Goal: Task Accomplishment & Management: Manage account settings

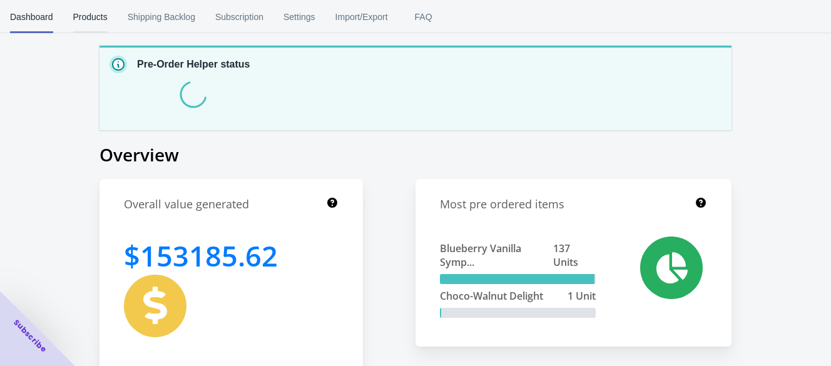
click at [80, 10] on span "Products" at bounding box center [90, 17] width 34 height 33
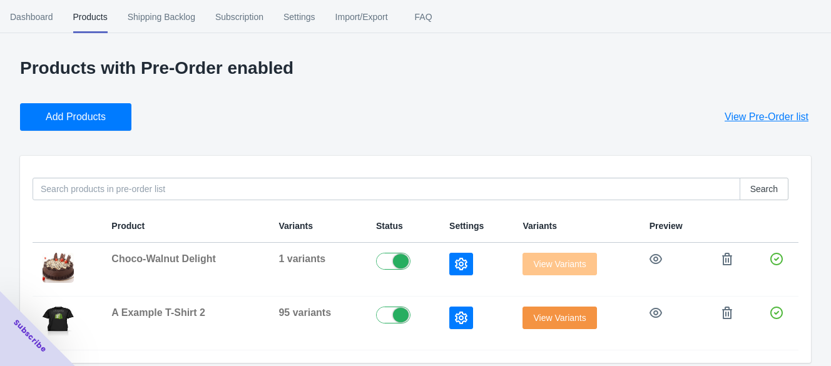
scroll to position [10, 0]
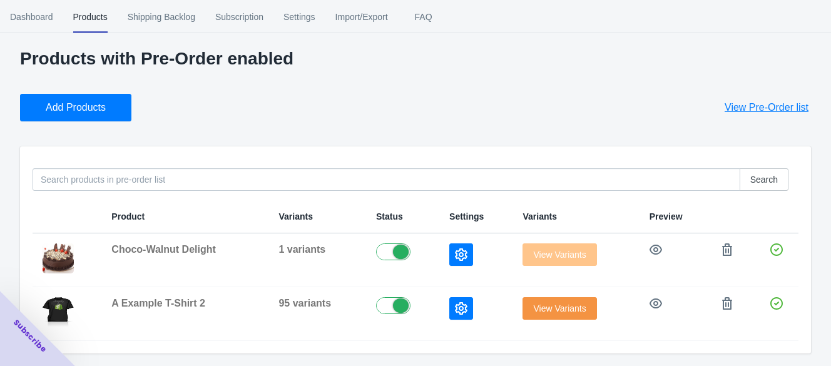
click at [106, 109] on button "Add Products" at bounding box center [75, 108] width 111 height 28
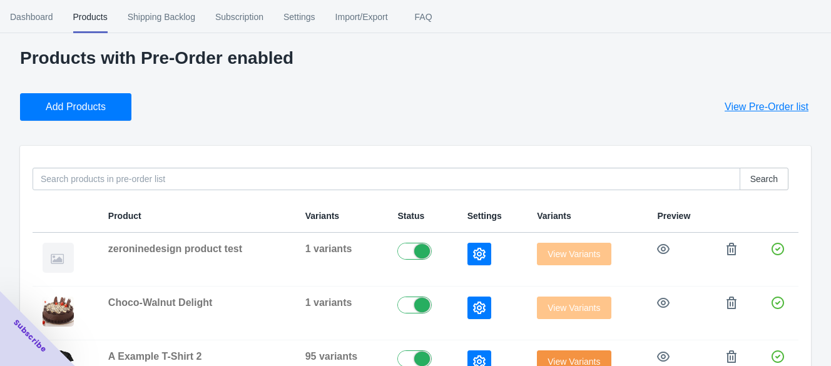
scroll to position [64, 0]
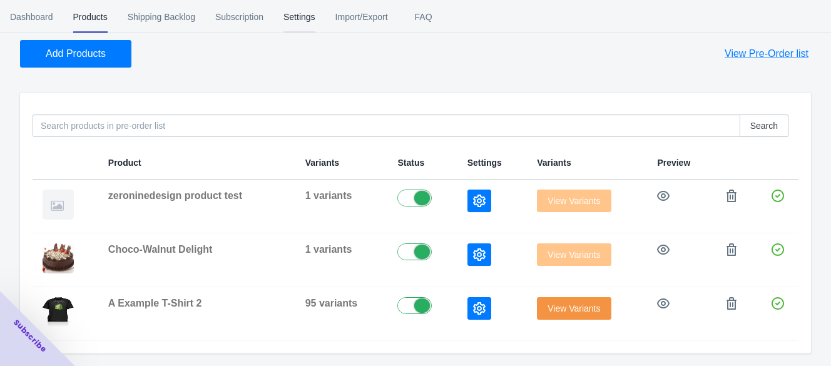
click at [297, 21] on span "Settings" at bounding box center [300, 17] width 32 height 33
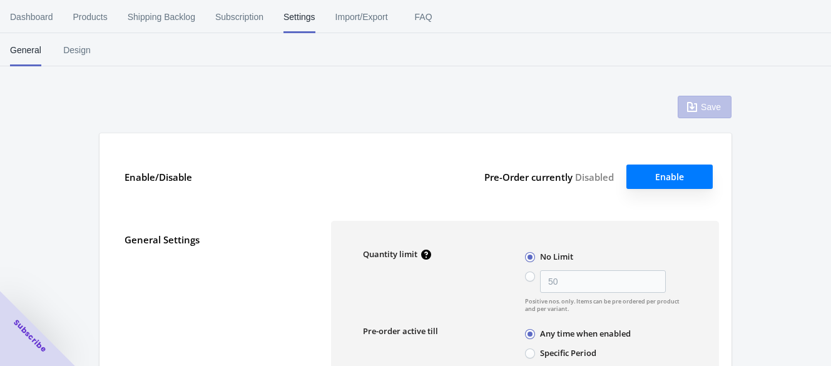
type input "50"
checkbox input "true"
type input "Pre-ordered"
type textarea "Inventory level is <qty>. Some of the items will be pre-ordered."
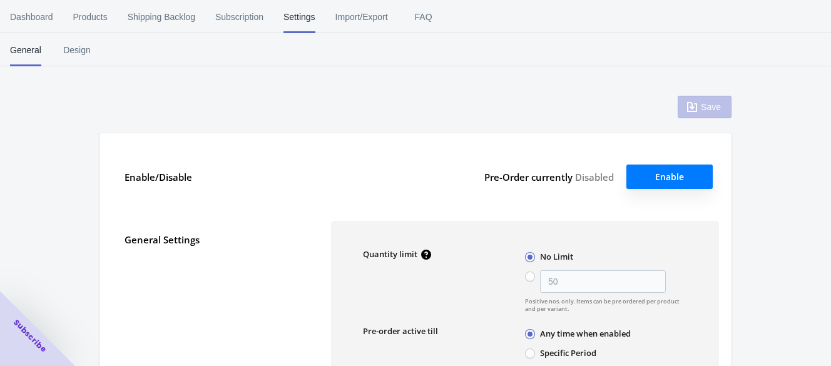
type textarea "Only <qty> items left in stock."
type textarea "A maximum of <qty> products can be pre ordered."
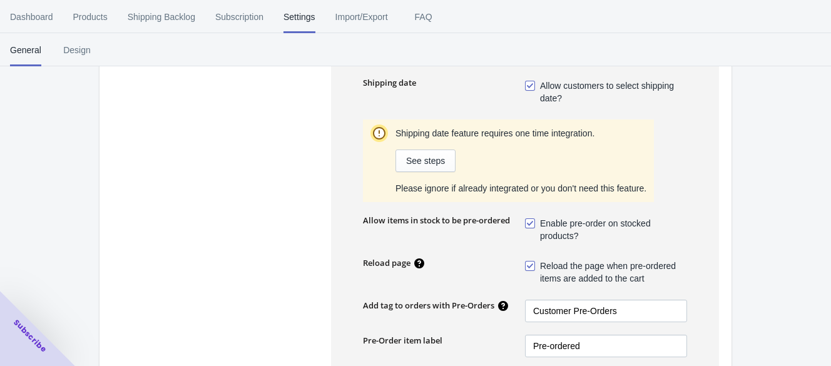
scroll to position [393, 0]
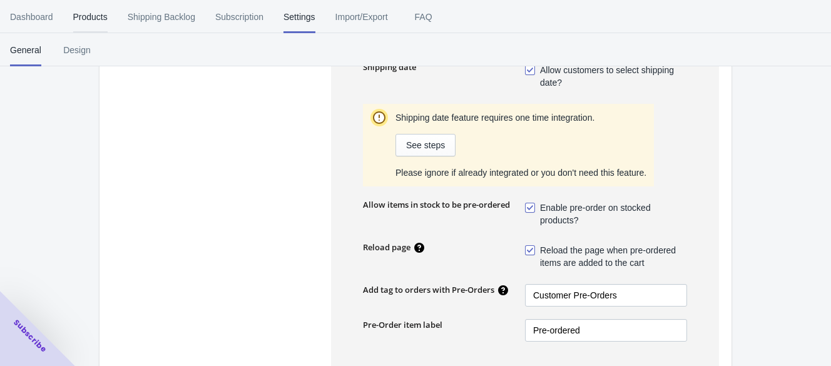
click at [82, 6] on span "Products" at bounding box center [90, 17] width 34 height 33
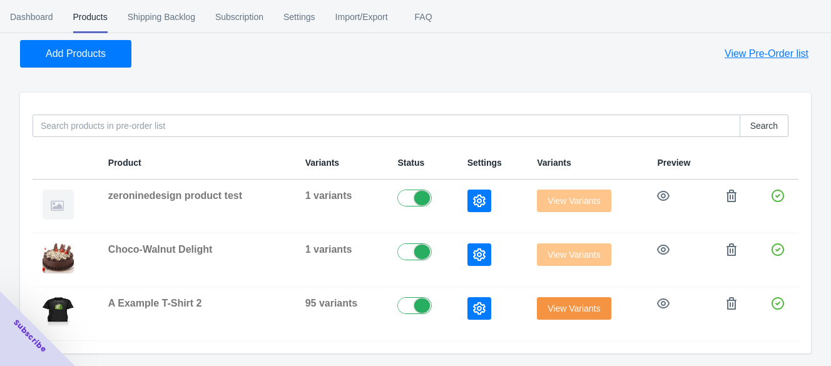
scroll to position [0, 0]
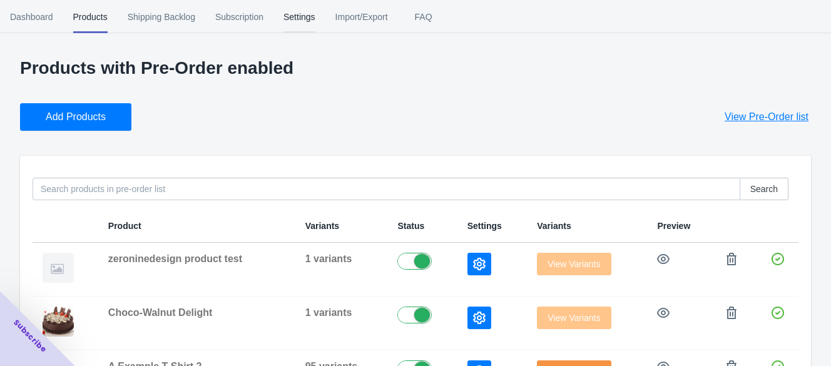
click at [307, 2] on span "Settings" at bounding box center [300, 17] width 32 height 33
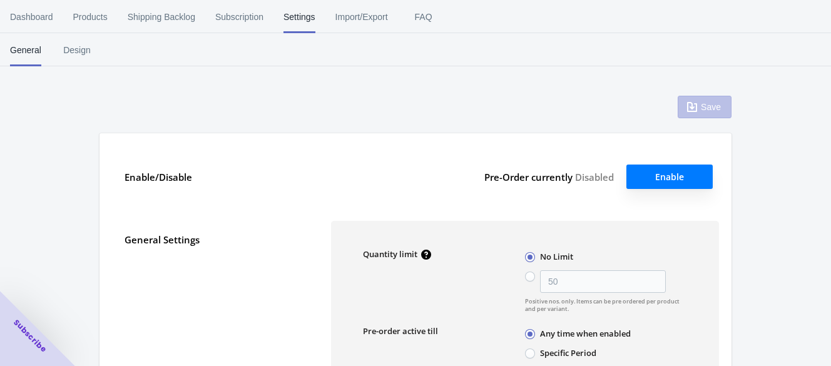
type input "50"
checkbox input "true"
type input "Pre-ordered"
type textarea "Inventory level is <qty>. Some of the items will be pre-ordered."
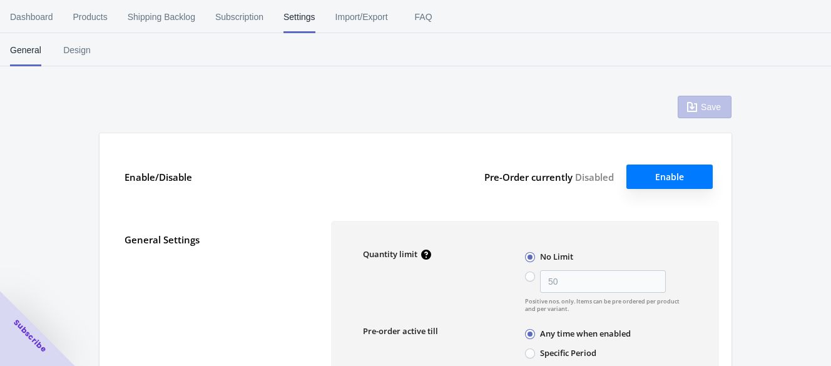
type textarea "Only <qty> items left in stock."
type textarea "A maximum of <qty> products can be pre ordered."
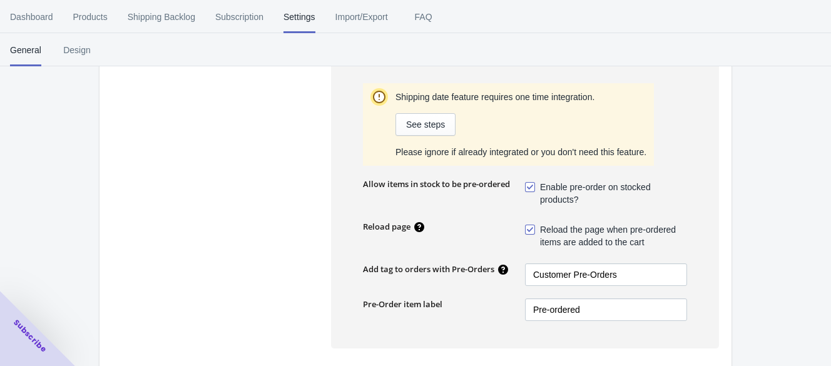
scroll to position [413, 0]
click at [548, 199] on span "Enable pre-order on stocked products?" at bounding box center [613, 194] width 147 height 25
click at [528, 185] on input "Enable pre-order on stocked products?" at bounding box center [528, 185] width 1 height 1
checkbox input "false"
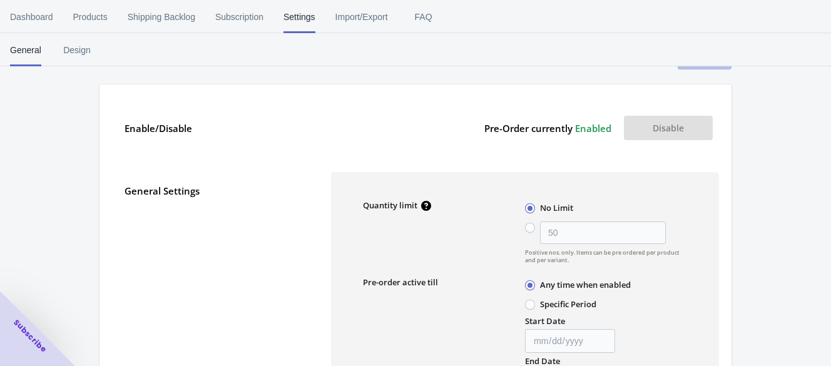
scroll to position [0, 0]
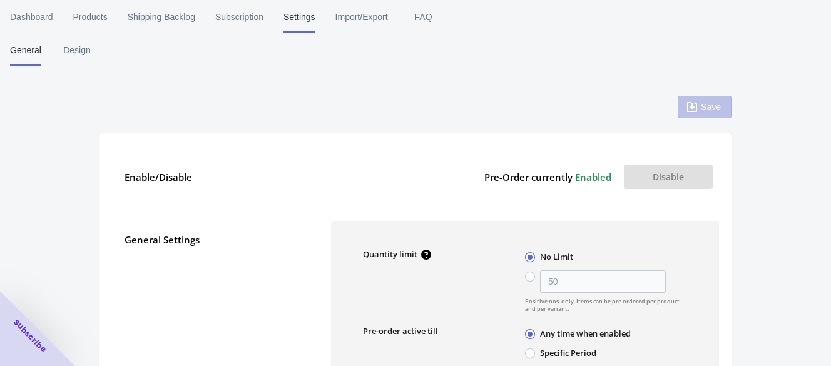
click at [703, 106] on div "Save" at bounding box center [705, 107] width 54 height 23
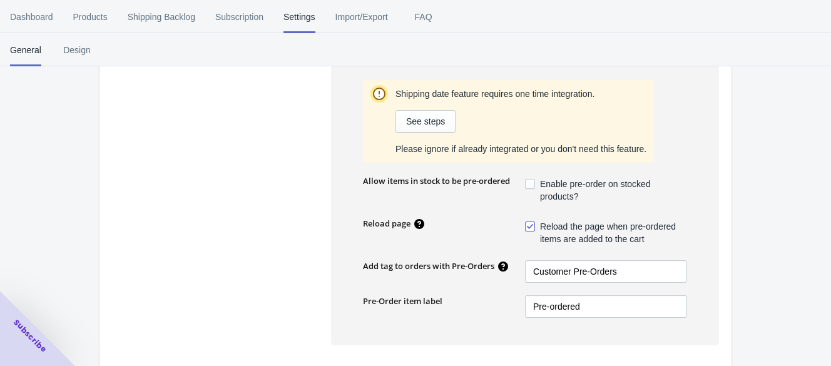
scroll to position [417, 0]
click at [553, 232] on span "Reload the page when pre-ordered items are added to the cart" at bounding box center [613, 232] width 147 height 25
click at [528, 223] on input "Reload the page when pre-ordered items are added to the cart" at bounding box center [528, 223] width 1 height 1
click at [553, 232] on span "Reload the page when pre-ordered items are added to the cart" at bounding box center [613, 232] width 147 height 25
click at [528, 223] on input "Reload the page when pre-ordered items are added to the cart" at bounding box center [528, 223] width 1 height 1
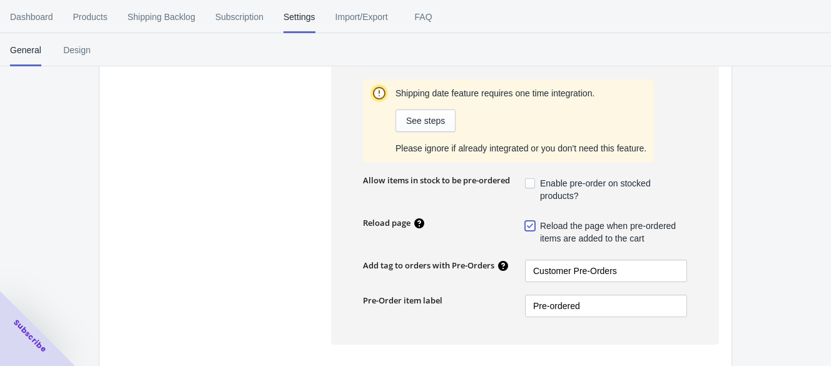
checkbox input "true"
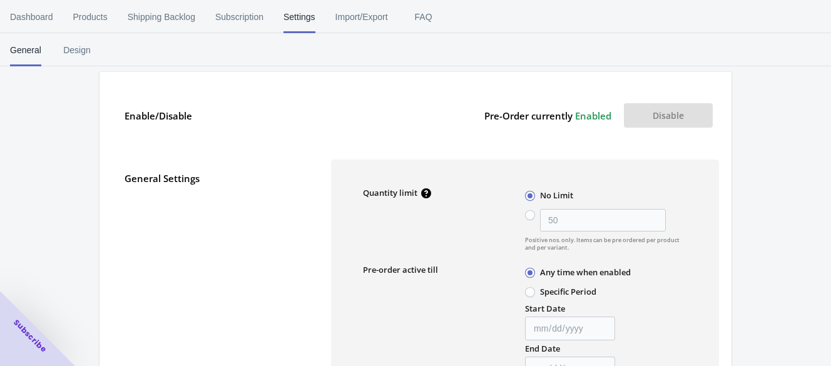
scroll to position [0, 0]
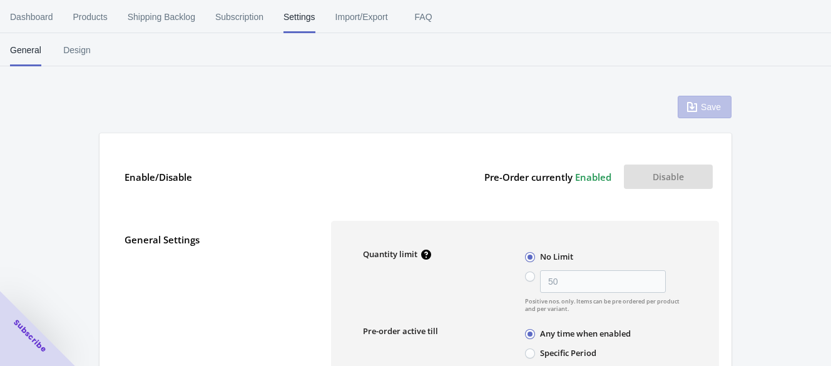
click at [697, 104] on div "Save" at bounding box center [705, 107] width 54 height 23
click at [73, 58] on span "Design" at bounding box center [76, 50] width 31 height 33
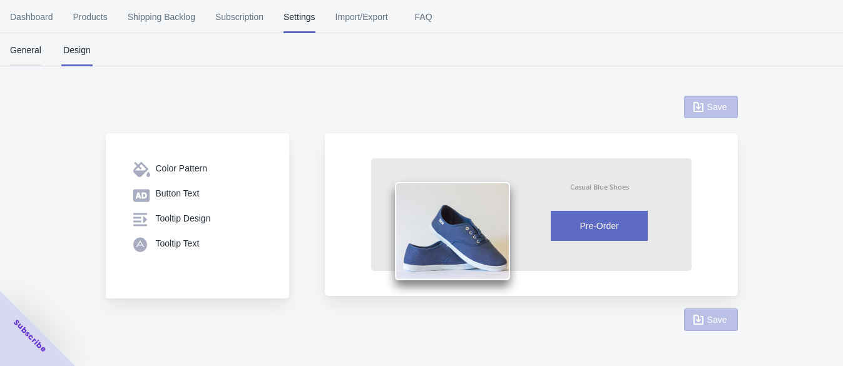
click at [19, 53] on span "General" at bounding box center [25, 50] width 31 height 33
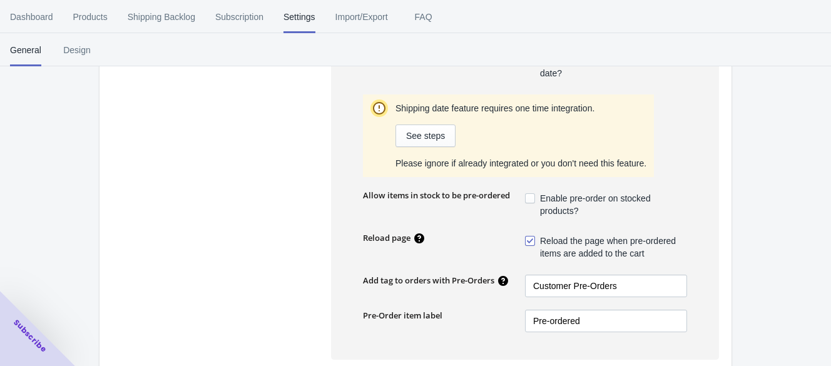
scroll to position [397, 0]
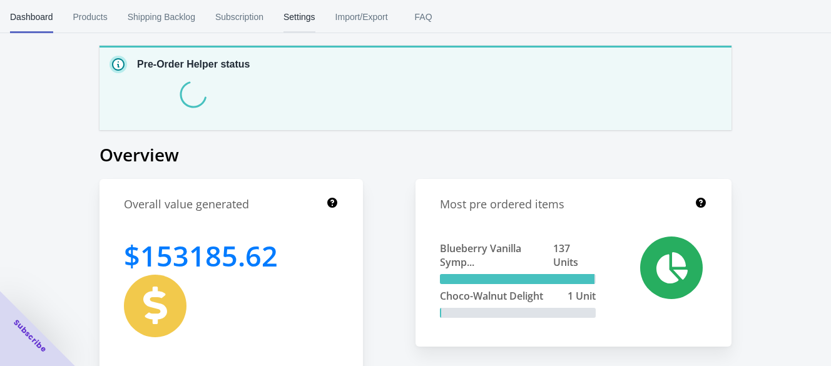
click at [274, 19] on button "Settings" at bounding box center [300, 17] width 52 height 33
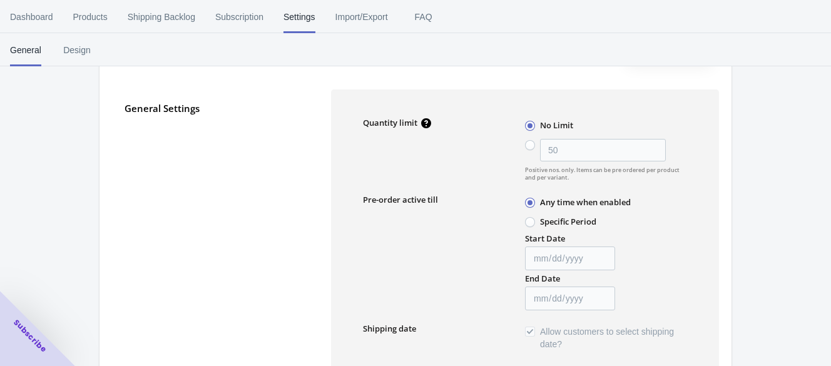
type input "50"
checkbox input "true"
type input "Pre-ordered"
type textarea "Inventory level is <qty>. Some of the items will be pre-ordered."
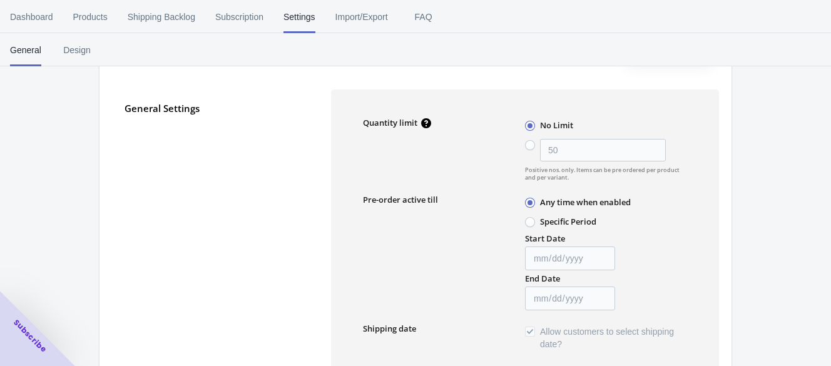
type textarea "Only <qty> items left in stock."
type textarea "A maximum of <qty> products can be pre ordered."
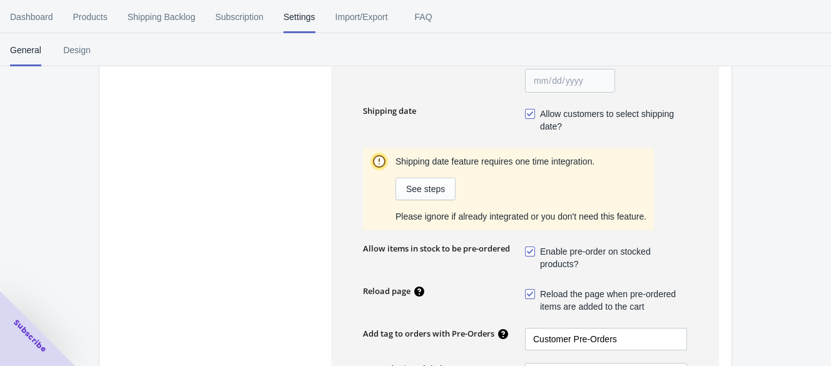
scroll to position [351, 0]
click at [548, 259] on span "Enable pre-order on stocked products?" at bounding box center [613, 256] width 147 height 25
click at [528, 248] on input "Enable pre-order on stocked products?" at bounding box center [528, 247] width 1 height 1
checkbox input "false"
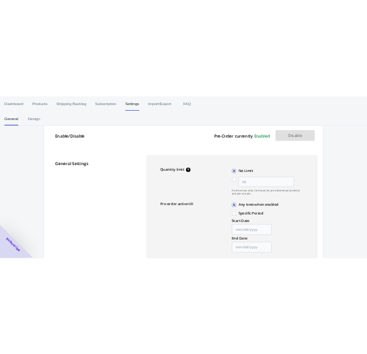
scroll to position [0, 0]
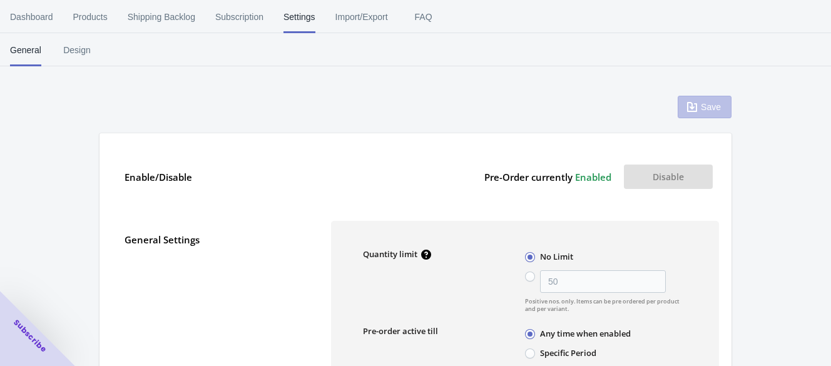
click at [695, 102] on div "Save" at bounding box center [705, 107] width 54 height 23
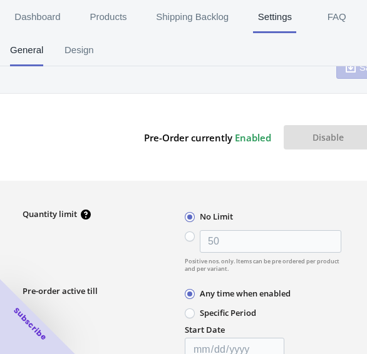
scroll to position [39, 265]
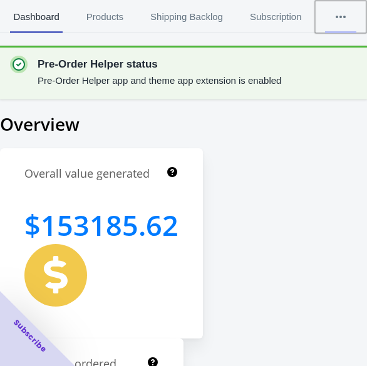
click at [347, 15] on icon "More tabs" at bounding box center [340, 17] width 13 height 13
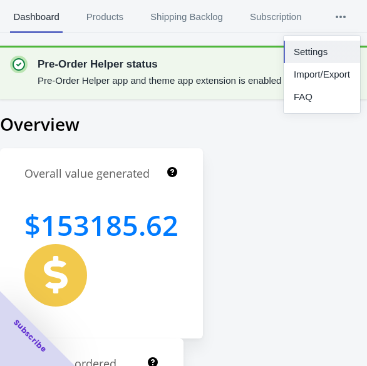
click at [322, 59] on button "Settings" at bounding box center [322, 52] width 76 height 23
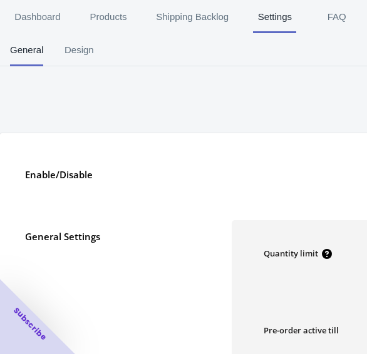
type input "50"
checkbox input "true"
type input "Pre-ordered"
type textarea "Inventory level is <qty>. Some of the items will be pre-ordered."
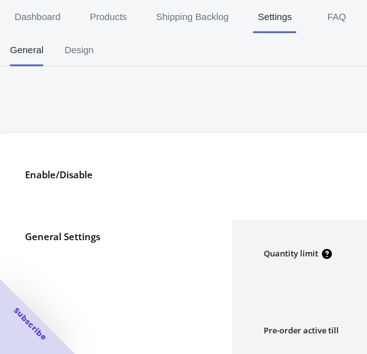
type textarea "Only <qty> items left in stock."
type textarea "A maximum of <qty> products can be pre ordered."
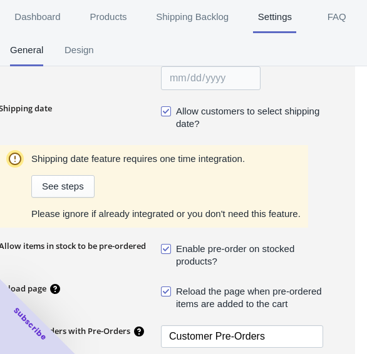
scroll to position [352, 265]
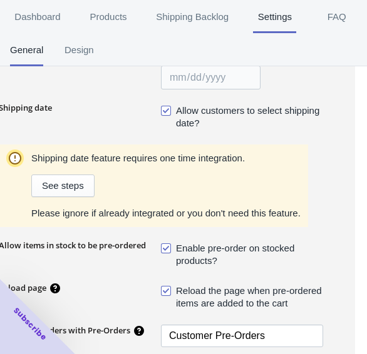
click at [252, 247] on span "Enable pre-order on stocked products?" at bounding box center [249, 254] width 147 height 25
click at [164, 246] on input "Enable pre-order on stocked products?" at bounding box center [163, 245] width 1 height 1
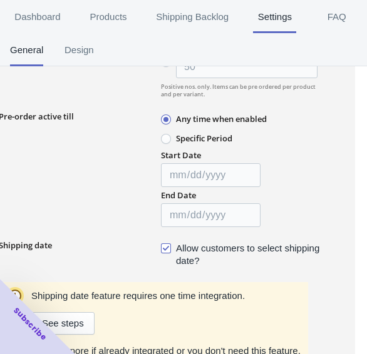
scroll to position [0, 265]
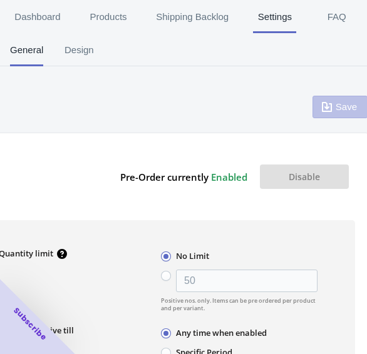
click at [335, 106] on div "Save" at bounding box center [339, 107] width 55 height 23
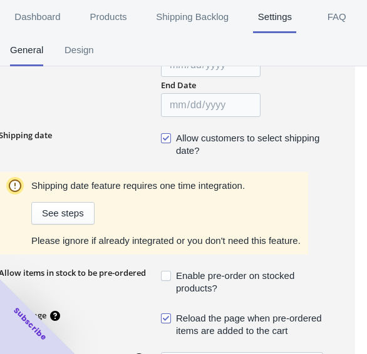
scroll to position [341, 265]
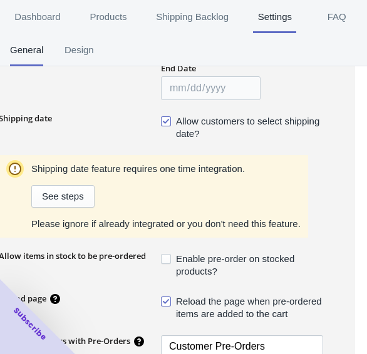
click at [202, 259] on span "Enable pre-order on stocked products?" at bounding box center [249, 265] width 147 height 25
click at [164, 257] on input "Enable pre-order on stocked products?" at bounding box center [163, 256] width 1 height 1
click at [202, 259] on span "Enable pre-order on stocked products?" at bounding box center [249, 265] width 147 height 25
click at [164, 257] on input "Enable pre-order on stocked products?" at bounding box center [163, 256] width 1 height 1
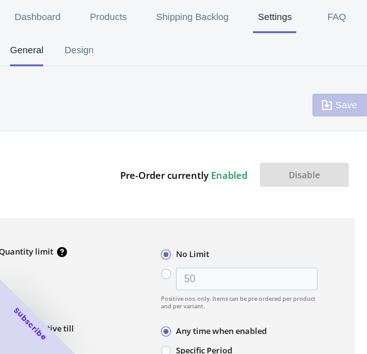
scroll to position [0, 265]
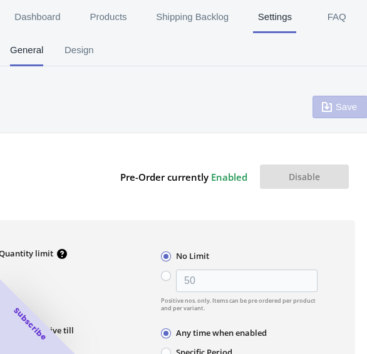
click at [340, 103] on div "Save" at bounding box center [339, 107] width 55 height 23
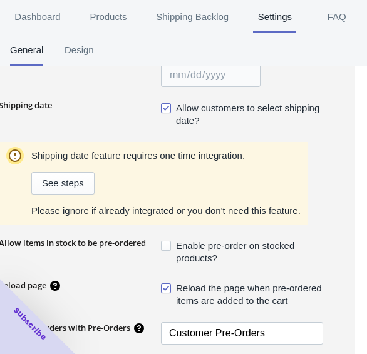
scroll to position [355, 265]
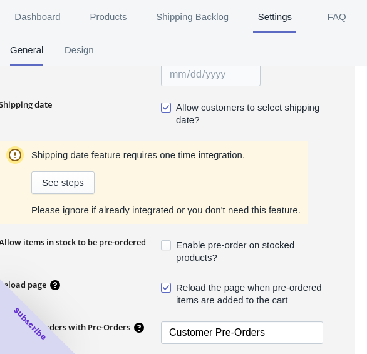
click at [185, 244] on span "Enable pre-order on stocked products?" at bounding box center [249, 251] width 147 height 25
click at [164, 243] on input "Enable pre-order on stocked products?" at bounding box center [163, 242] width 1 height 1
click at [185, 244] on span "Enable pre-order on stocked products?" at bounding box center [249, 251] width 147 height 25
click at [164, 243] on input "Enable pre-order on stocked products?" at bounding box center [163, 242] width 1 height 1
click at [185, 244] on span "Enable pre-order on stocked products?" at bounding box center [249, 251] width 147 height 25
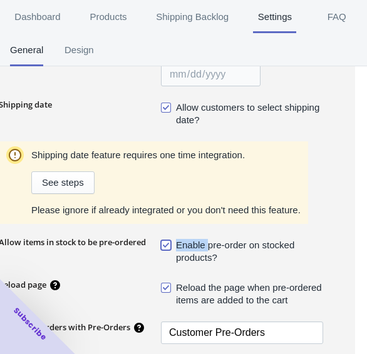
click at [164, 243] on input "Enable pre-order on stocked products?" at bounding box center [163, 242] width 1 height 1
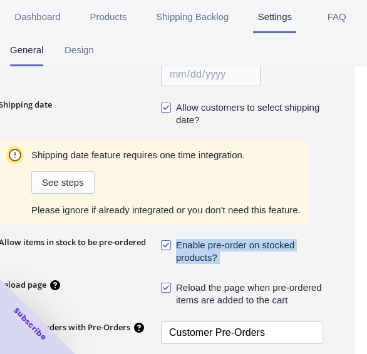
click at [185, 244] on span "Enable pre-order on stocked products?" at bounding box center [249, 251] width 147 height 25
click at [164, 243] on input "Enable pre-order on stocked products?" at bounding box center [163, 242] width 1 height 1
click at [185, 244] on span "Enable pre-order on stocked products?" at bounding box center [249, 251] width 147 height 25
click at [164, 243] on input "Enable pre-order on stocked products?" at bounding box center [163, 242] width 1 height 1
click at [185, 244] on span "Enable pre-order on stocked products?" at bounding box center [249, 251] width 147 height 25
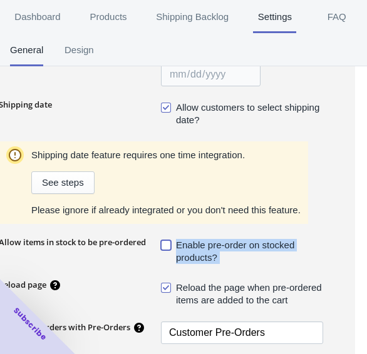
click at [164, 243] on input "Enable pre-order on stocked products?" at bounding box center [163, 242] width 1 height 1
click at [185, 244] on span "Enable pre-order on stocked products?" at bounding box center [249, 251] width 147 height 25
click at [164, 243] on input "Enable pre-order on stocked products?" at bounding box center [163, 242] width 1 height 1
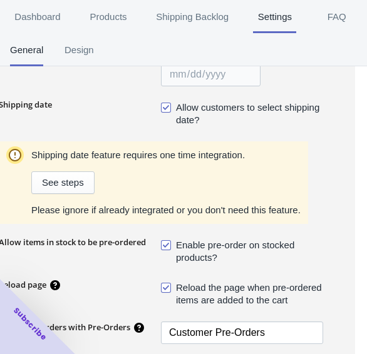
click at [185, 244] on span "Enable pre-order on stocked products?" at bounding box center [249, 251] width 147 height 25
click at [164, 243] on input "Enable pre-order on stocked products?" at bounding box center [163, 242] width 1 height 1
checkbox input "false"
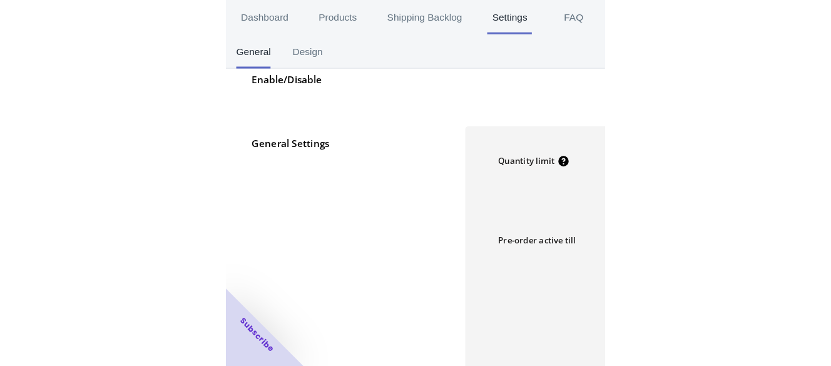
scroll to position [0, 0]
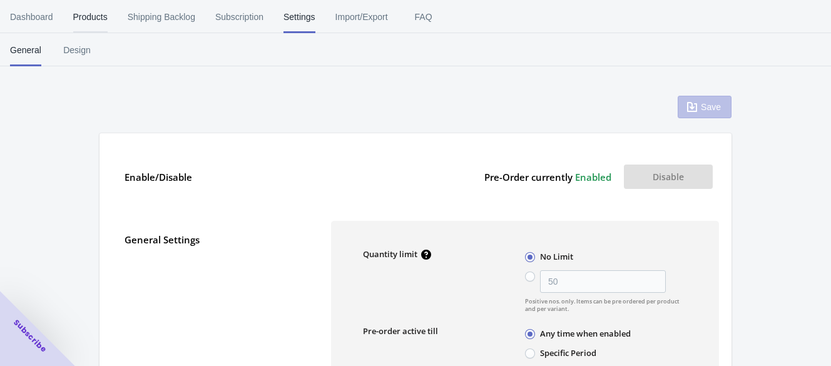
click at [89, 13] on span "Products" at bounding box center [90, 17] width 34 height 33
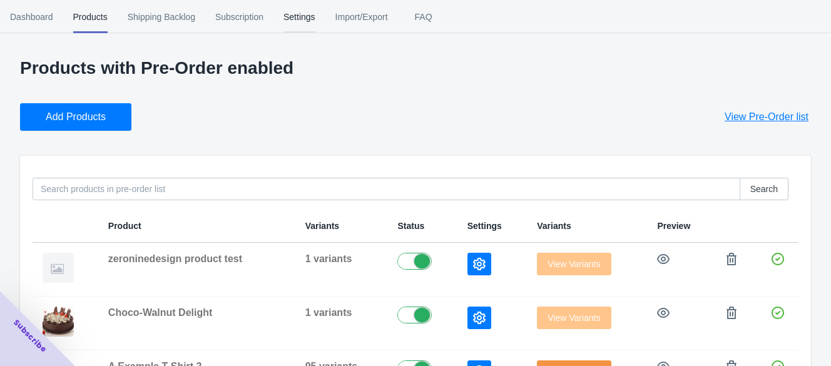
click at [296, 22] on span "Settings" at bounding box center [300, 17] width 32 height 33
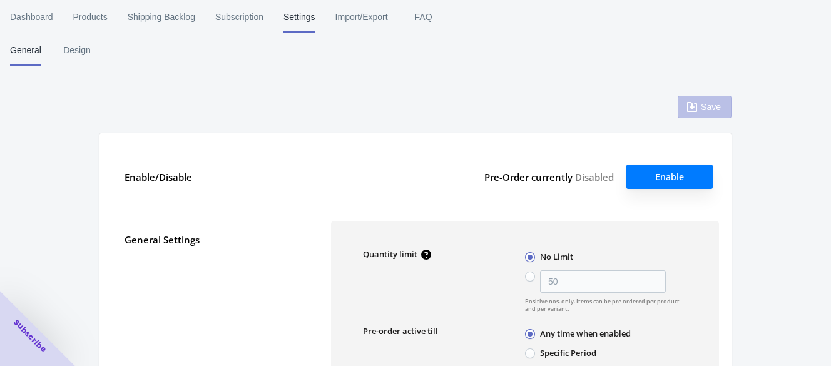
type input "50"
checkbox input "true"
type input "Pre-ordered"
type textarea "Inventory level is <qty>. Some of the items will be pre-ordered."
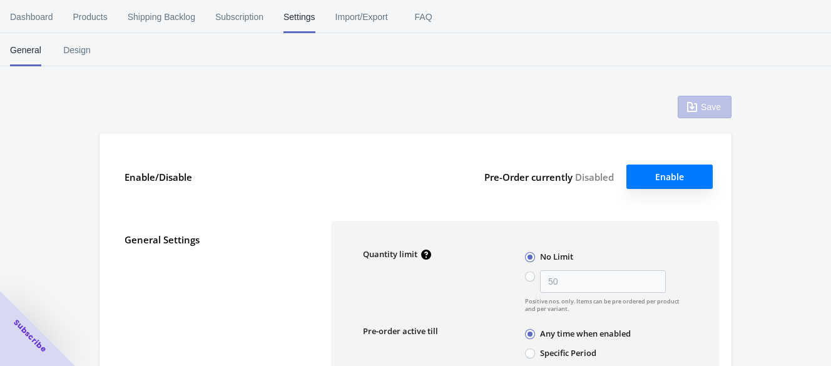
type textarea "Only <qty> items left in stock."
type textarea "A maximum of <qty> products can be pre ordered."
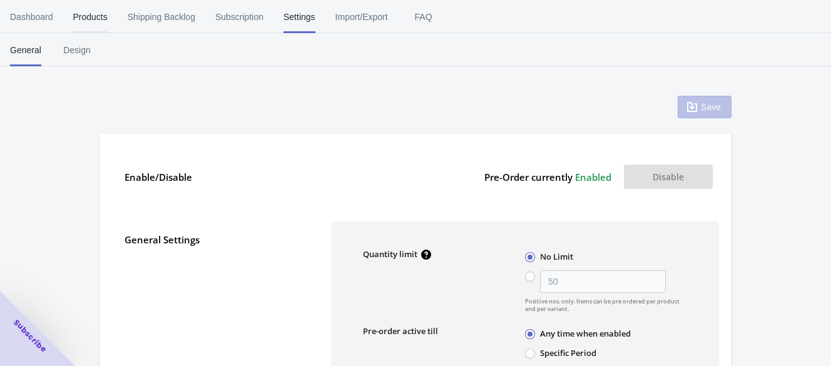
click at [79, 13] on span "Products" at bounding box center [90, 17] width 34 height 33
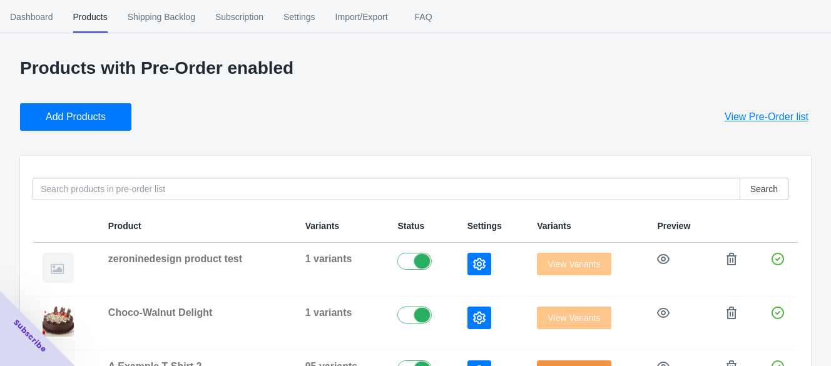
scroll to position [64, 0]
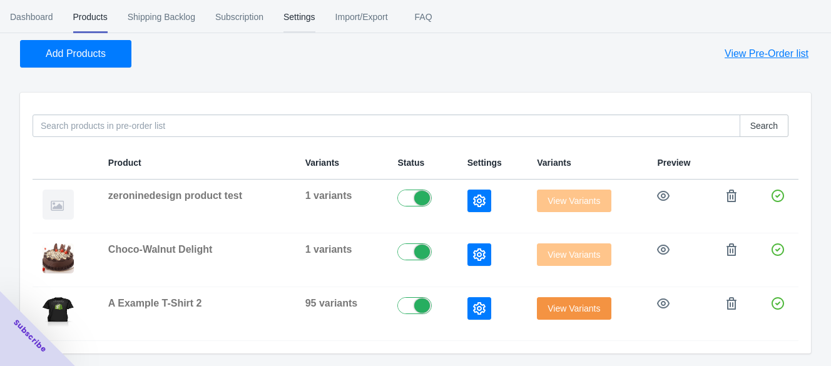
click at [295, 29] on span "Settings" at bounding box center [300, 17] width 32 height 33
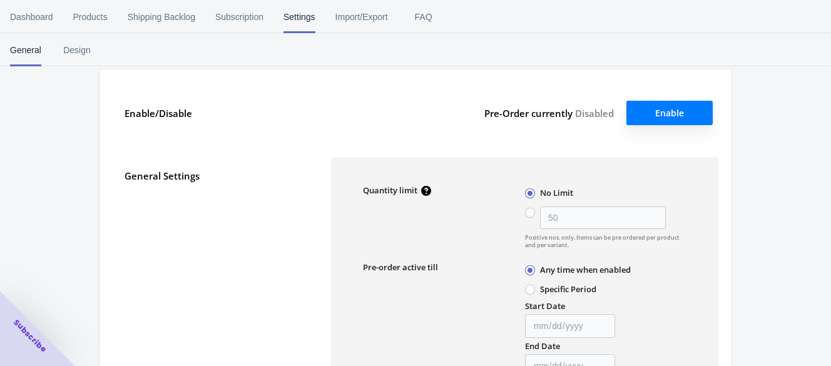
type input "50"
checkbox input "true"
type input "Pre-ordered"
type textarea "Inventory level is <qty>. Some of the items will be pre-ordered."
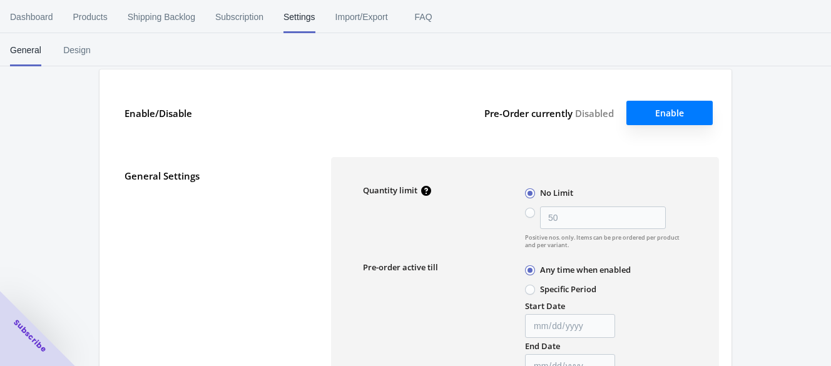
type textarea "Only <qty> items left in stock."
type textarea "A maximum of <qty> products can be pre ordered."
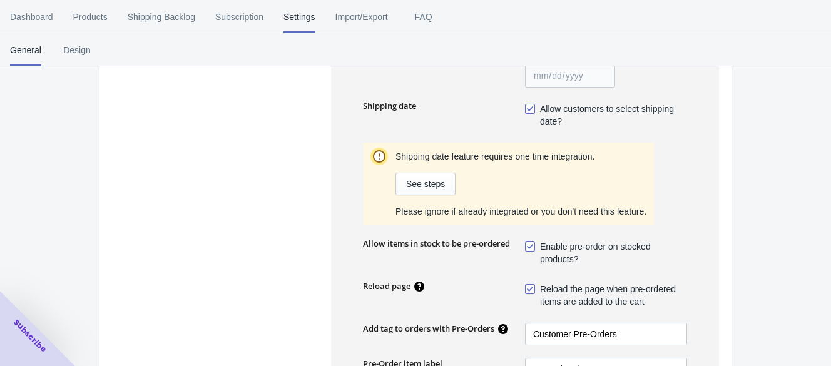
scroll to position [369, 0]
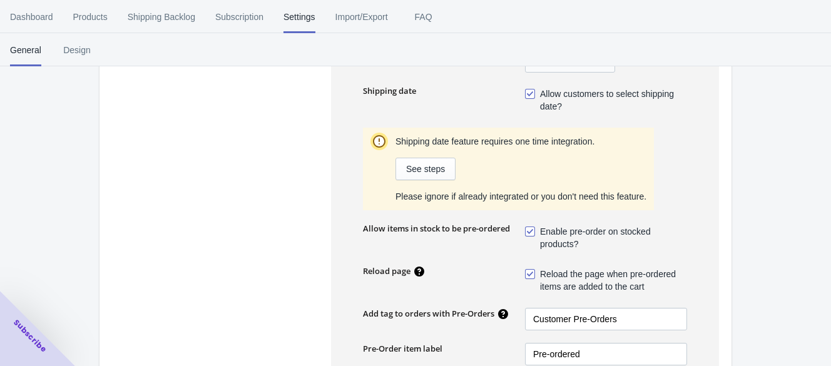
click at [378, 230] on span "Enable pre-order on stocked products?" at bounding box center [613, 237] width 147 height 25
click at [378, 229] on input "Enable pre-order on stocked products?" at bounding box center [528, 228] width 1 height 1
checkbox input "false"
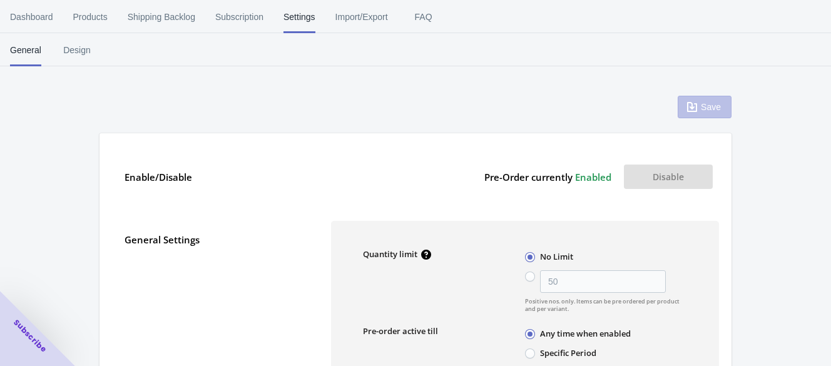
click at [378, 100] on div "Save" at bounding box center [705, 107] width 54 height 23
click at [86, 25] on span "Products" at bounding box center [90, 17] width 34 height 33
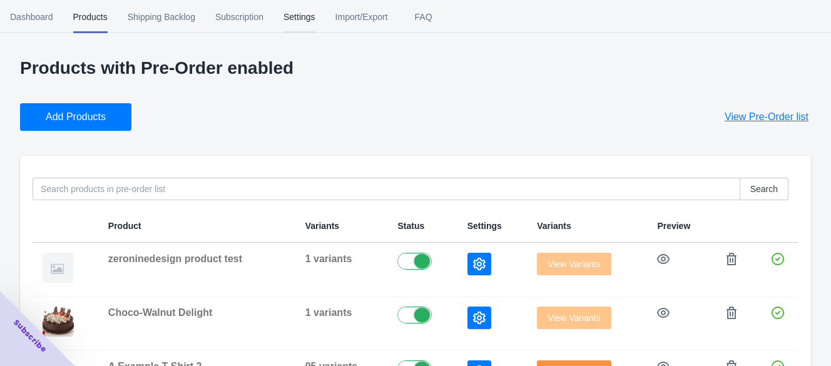
click at [299, 28] on span "Settings" at bounding box center [300, 17] width 32 height 33
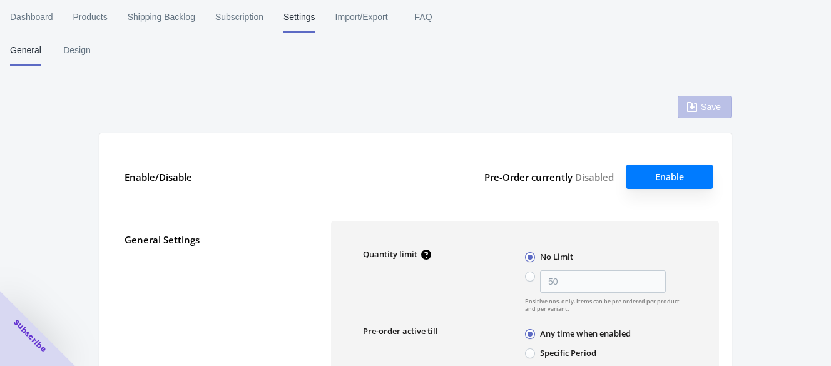
type input "50"
checkbox input "true"
type input "Pre-ordered"
type textarea "Inventory level is <qty>. Some of the items will be pre-ordered."
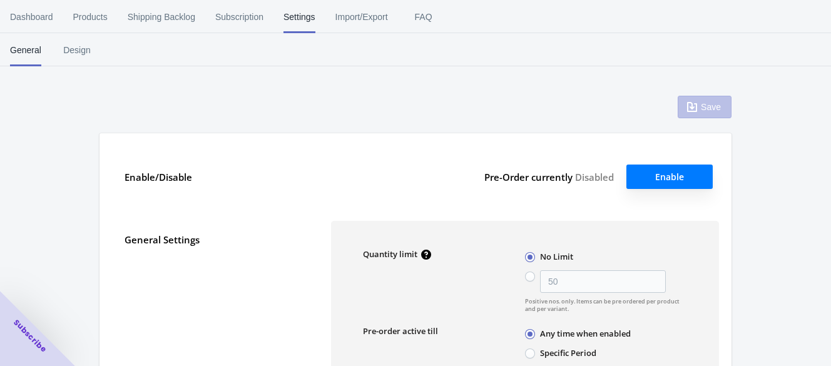
type textarea "Only <qty> items left in stock."
type textarea "A maximum of <qty> products can be pre ordered."
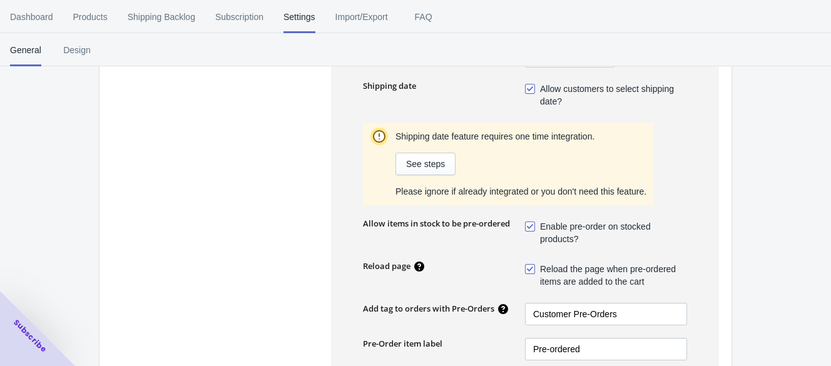
scroll to position [404, 0]
